Goal: Task Accomplishment & Management: Manage account settings

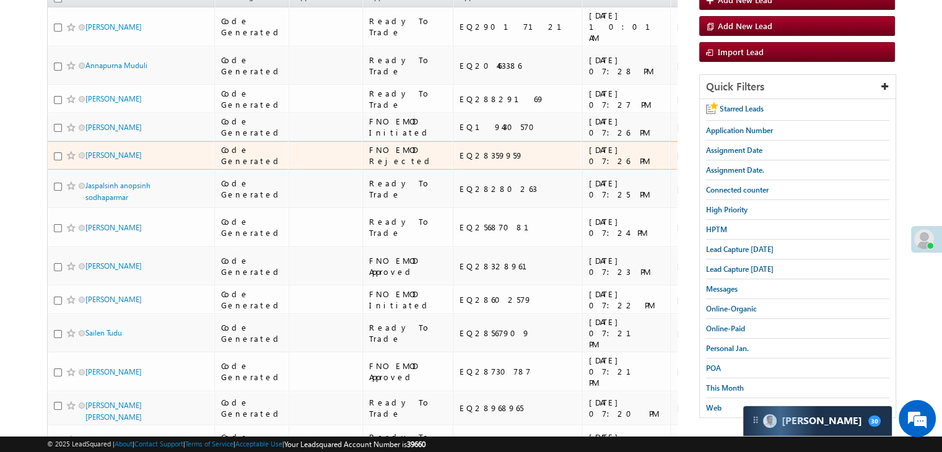
scroll to position [149, 0]
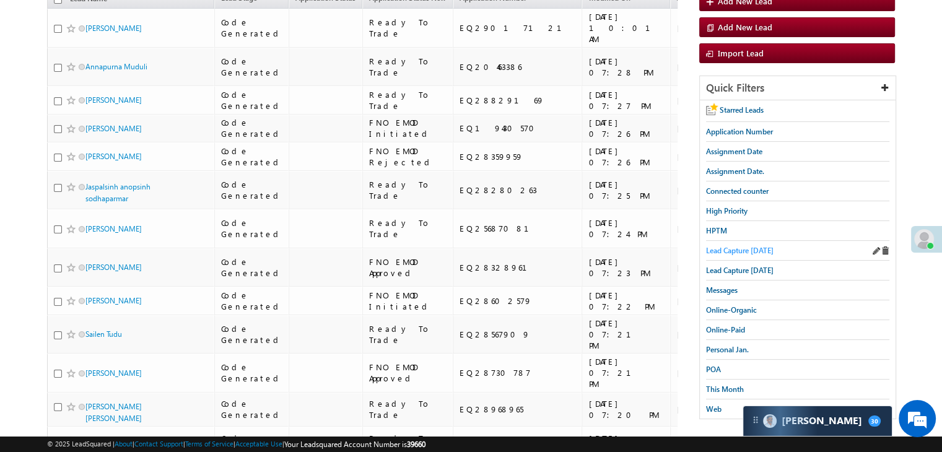
click at [739, 248] on span "Lead Capture [DATE]" at bounding box center [739, 250] width 67 height 9
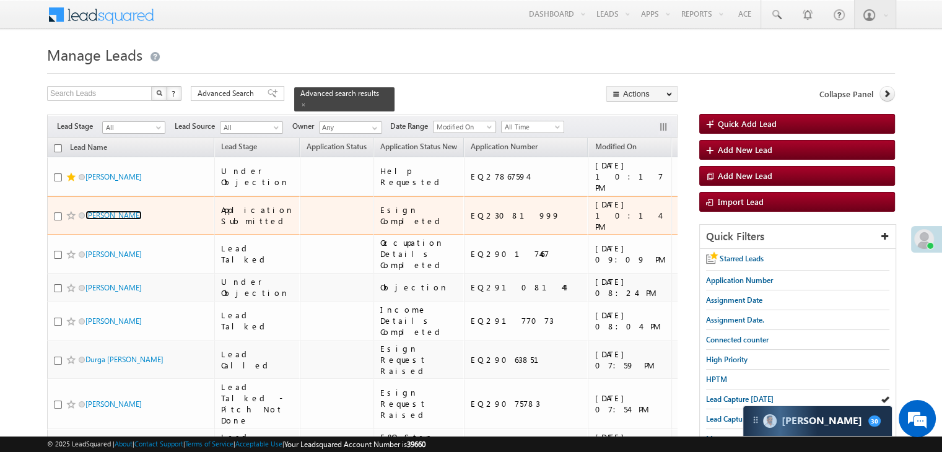
scroll to position [62, 0]
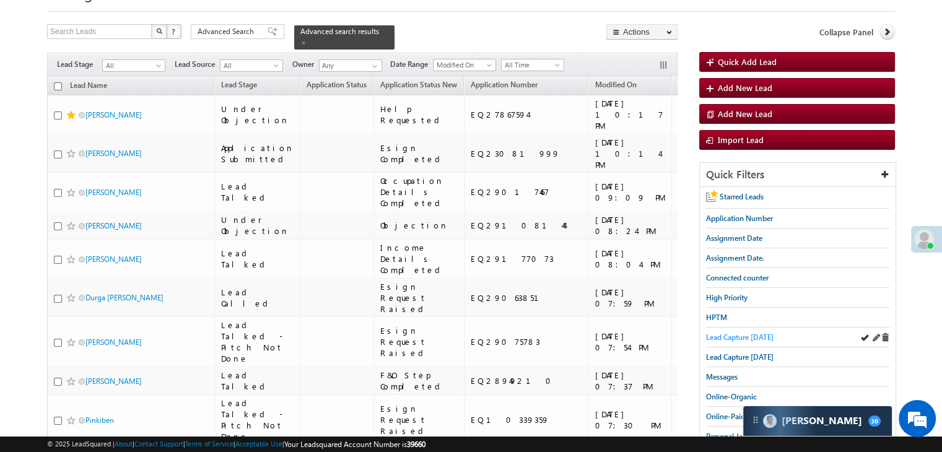
click at [711, 337] on span "Lead Capture [DATE]" at bounding box center [739, 336] width 67 height 9
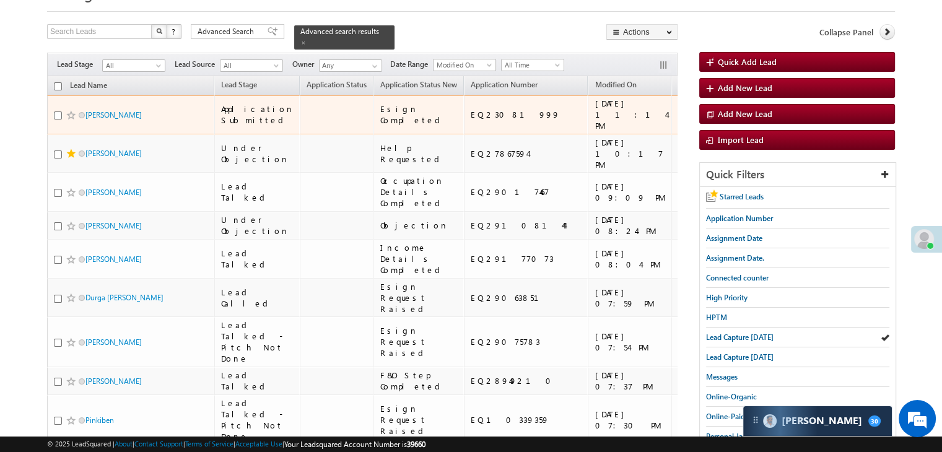
click at [68, 120] on span at bounding box center [71, 115] width 10 height 10
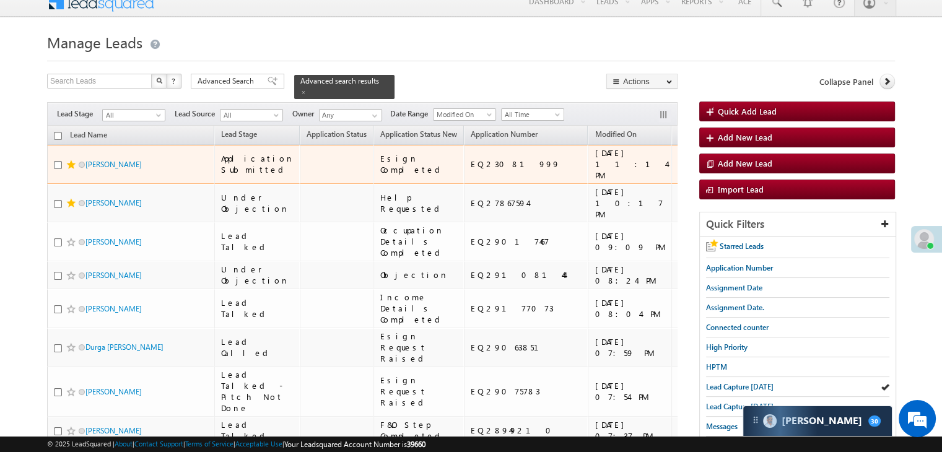
scroll to position [0, 0]
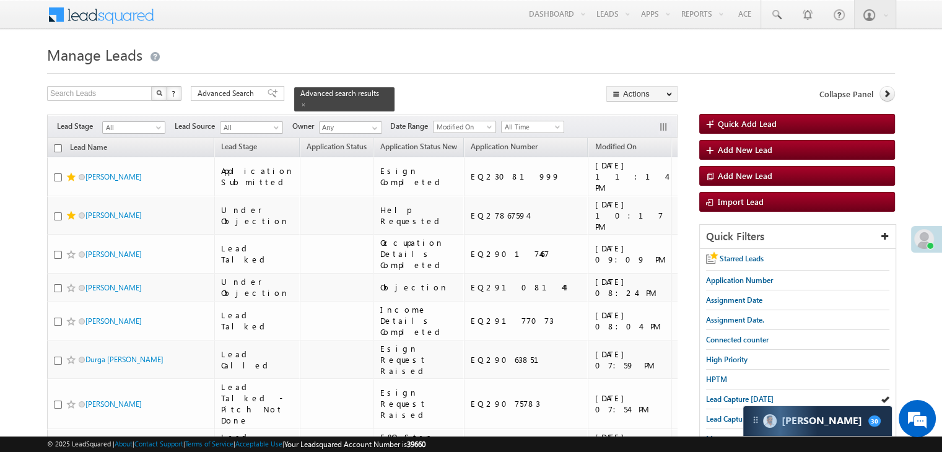
click at [678, 142] on span "Assignment Date" at bounding box center [706, 146] width 56 height 9
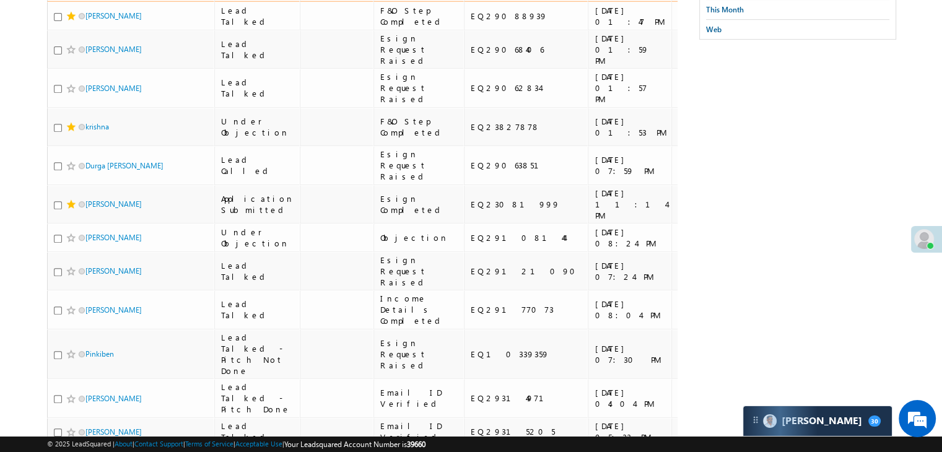
scroll to position [557, 0]
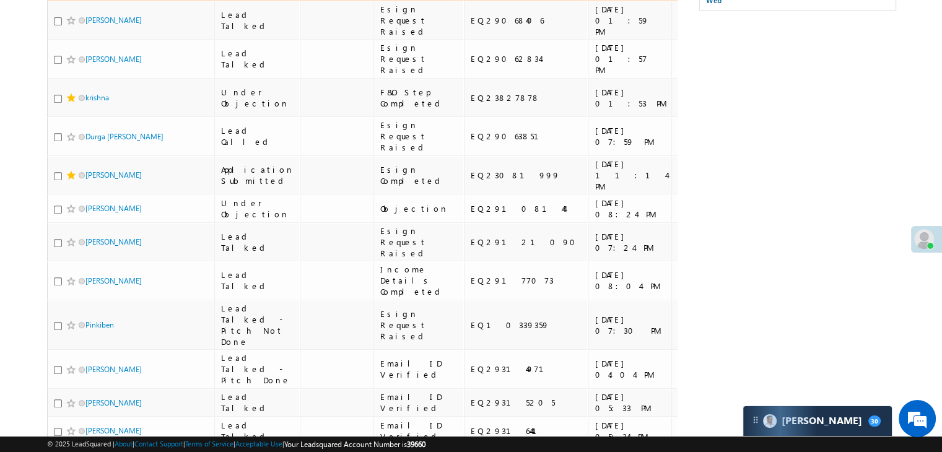
copy div "EQ29088939"
